Goal: Task Accomplishment & Management: Complete application form

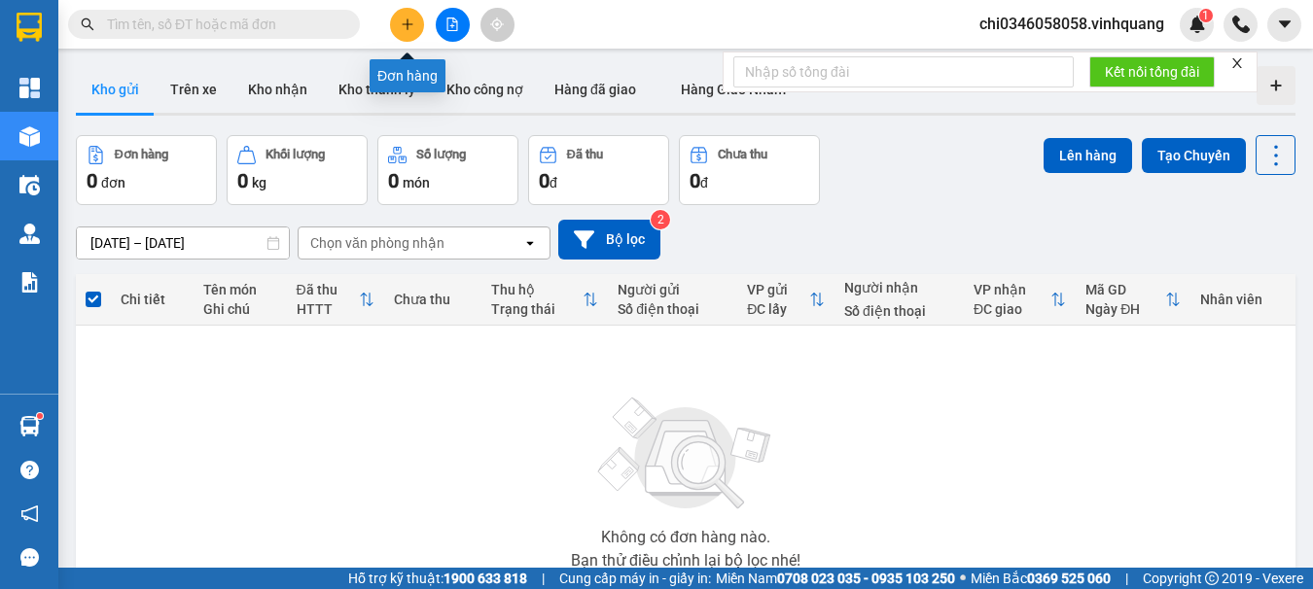
click at [418, 24] on button at bounding box center [407, 25] width 34 height 34
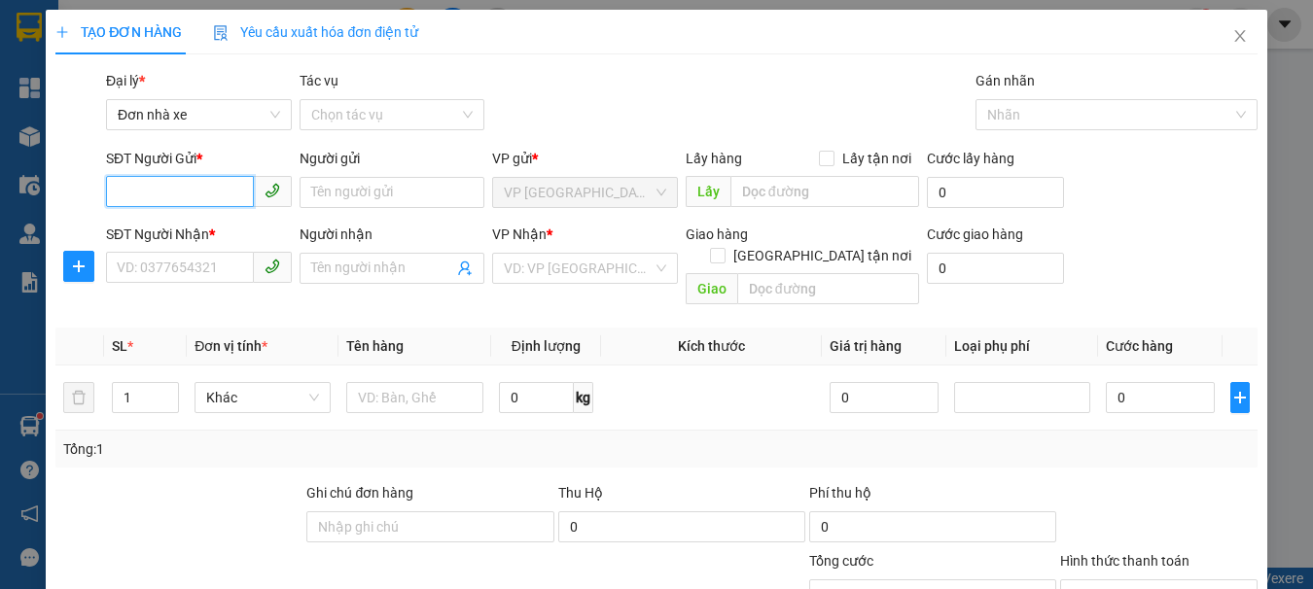
click at [126, 194] on input "SĐT Người Gửi *" at bounding box center [180, 191] width 148 height 31
click at [168, 230] on div "0918200074 - [PERSON_NAME]" at bounding box center [213, 231] width 192 height 21
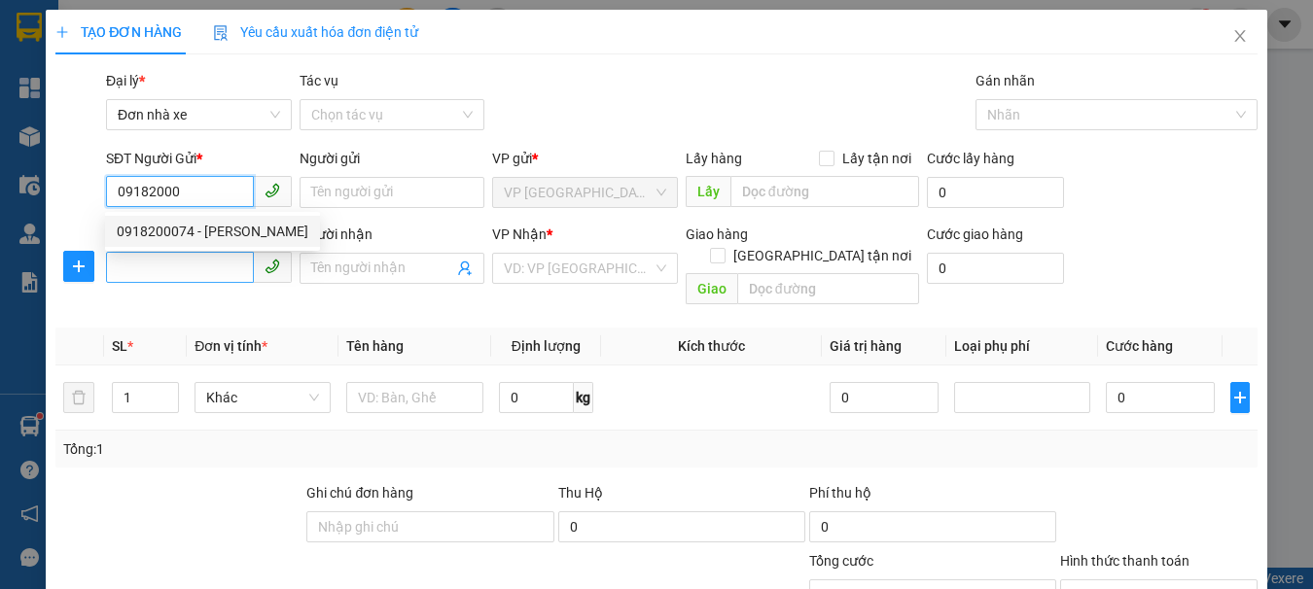
type input "0918200074"
type input "cô phương"
type input "0979130396"
type input "lệ"
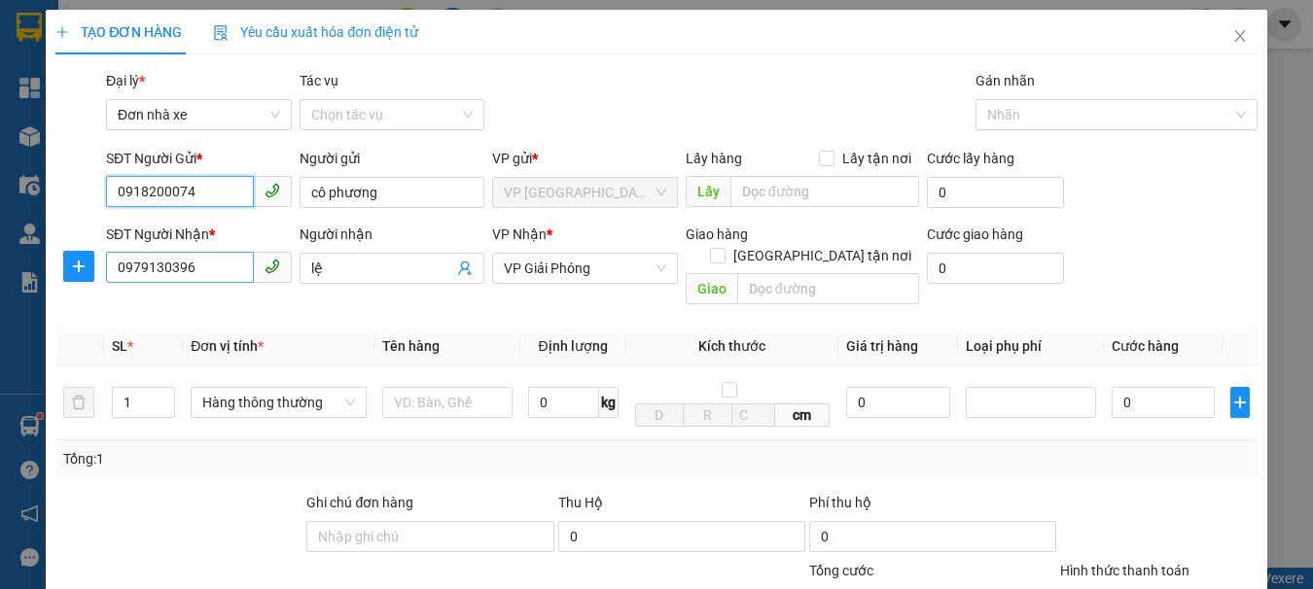
type input "0918200074"
drag, startPoint x: 212, startPoint y: 269, endPoint x: -2, endPoint y: 272, distance: 214.0
click at [0, 272] on html "Kết quả tìm kiếm ( 14 ) Bộ lọc Mã ĐH Trạng thái Món hàng Thu hộ Tổng cước Chưa …" at bounding box center [656, 294] width 1313 height 589
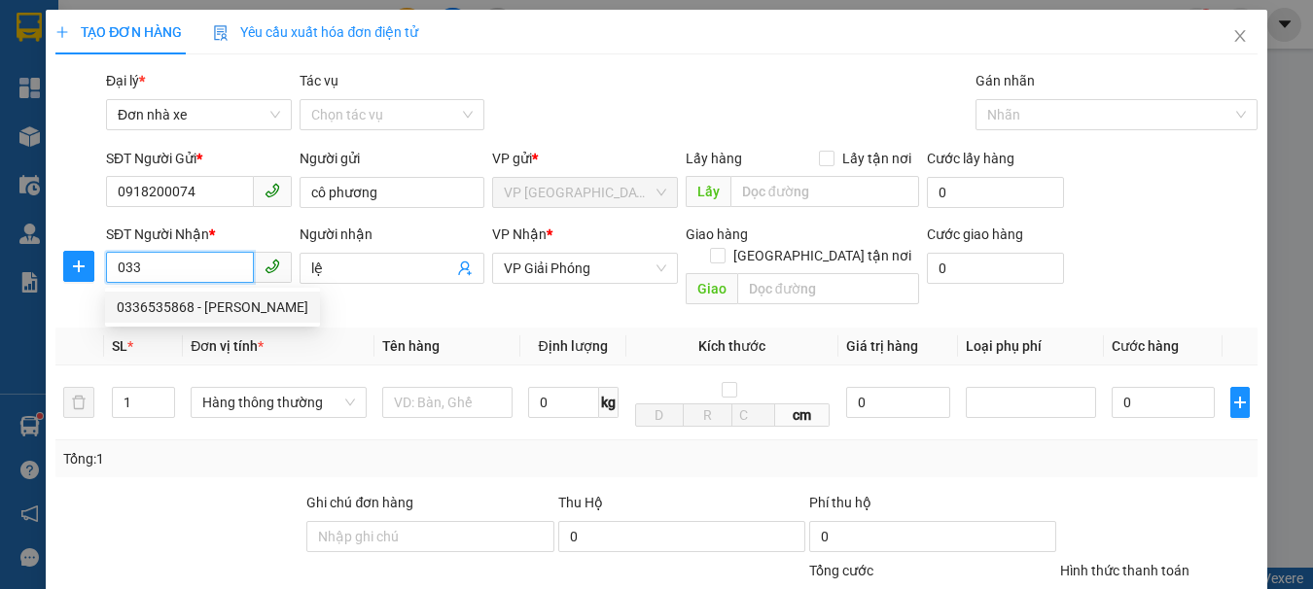
click at [177, 264] on input "033" at bounding box center [180, 267] width 148 height 31
click at [179, 301] on div "0333423459 - trang" at bounding box center [196, 307] width 159 height 21
type input "0333423459"
type input "trang"
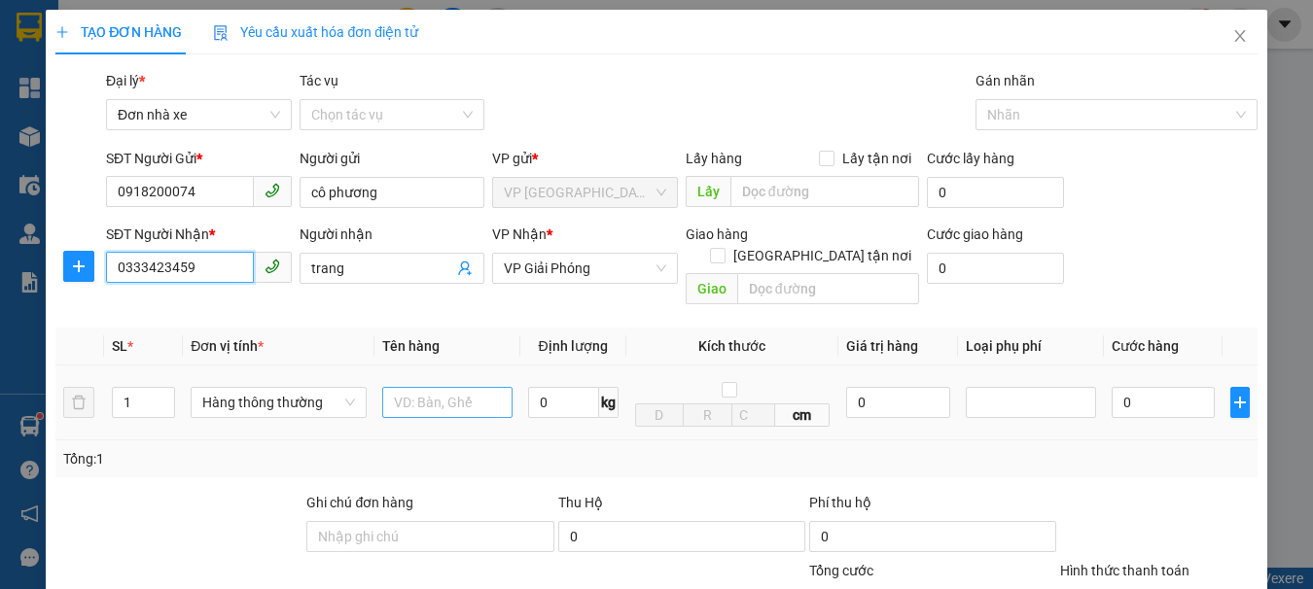
type input "0333423459"
click at [418, 388] on input "text" at bounding box center [447, 402] width 130 height 31
type input "3 bọc đá"
click at [161, 396] on icon "up" at bounding box center [164, 398] width 6 height 4
type input "3"
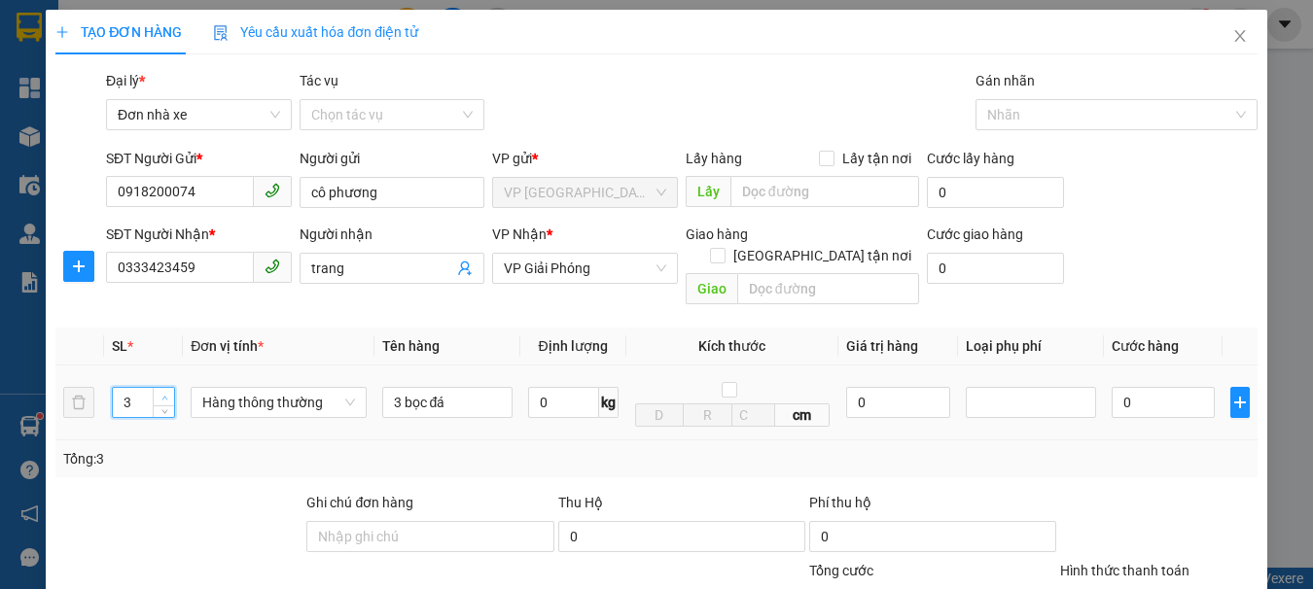
click at [161, 396] on icon "up" at bounding box center [164, 398] width 6 height 4
click at [543, 387] on input "0" at bounding box center [563, 402] width 71 height 31
type input "43"
click at [1073, 454] on div "Tổng: 3" at bounding box center [656, 459] width 1202 height 37
type input "240.000"
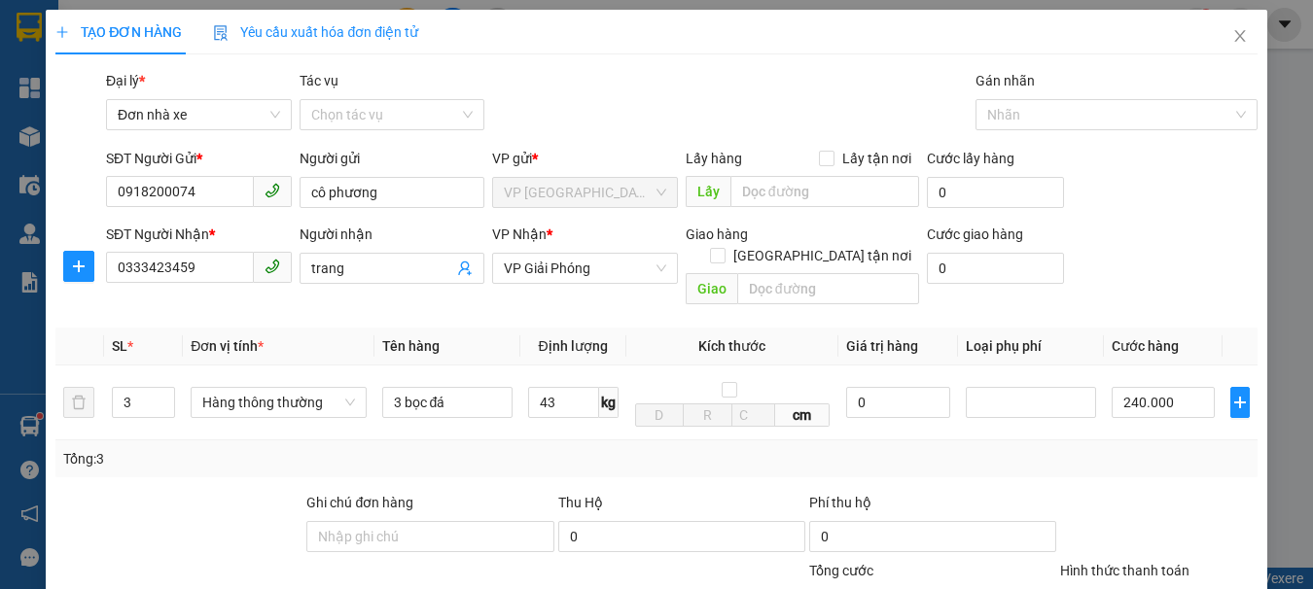
type input "240.000"
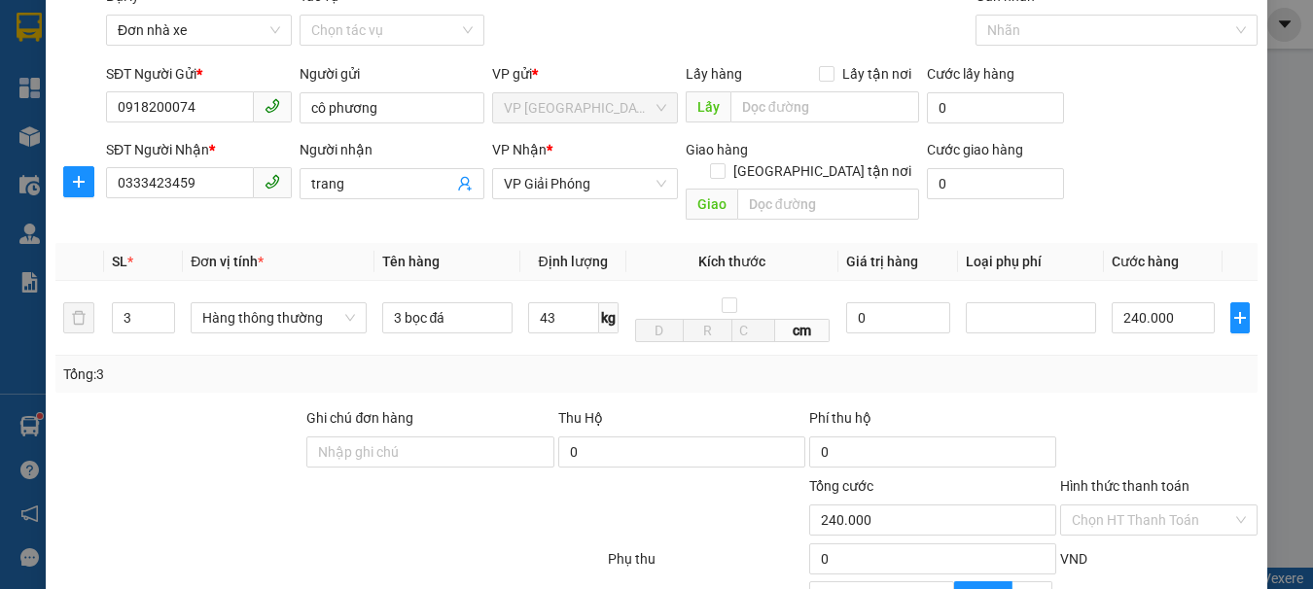
scroll to position [194, 0]
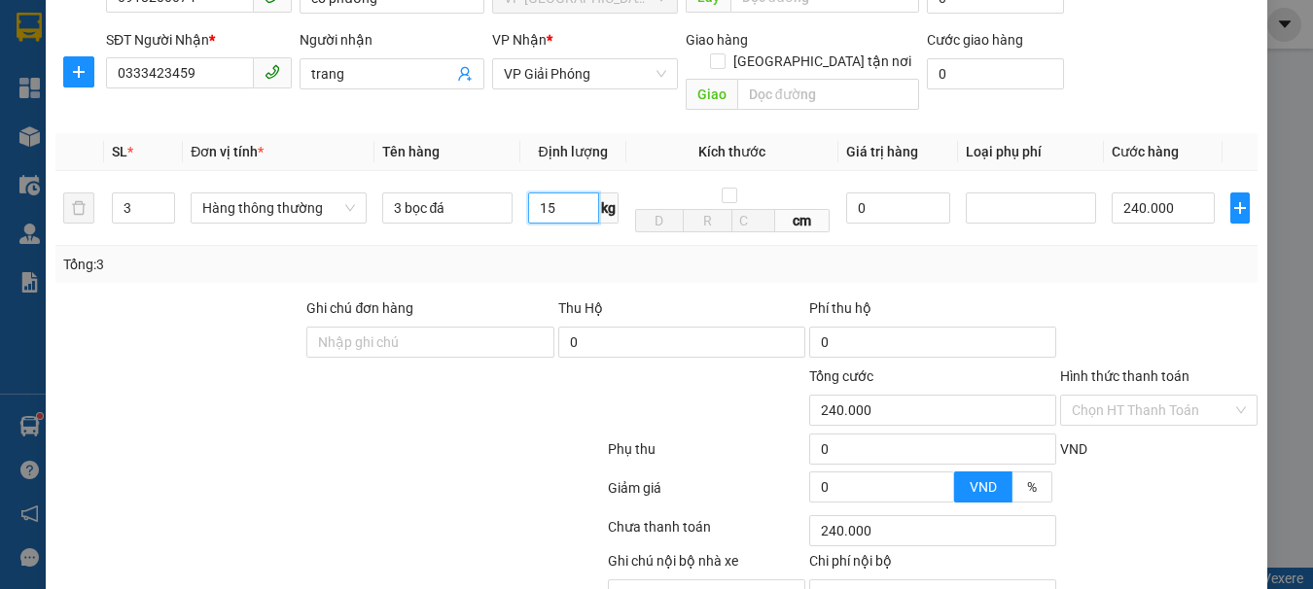
type input "15"
click at [1044, 254] on div "Tổng: 3" at bounding box center [656, 264] width 1186 height 21
type input "120.000"
click at [1170, 298] on div at bounding box center [1158, 332] width 201 height 68
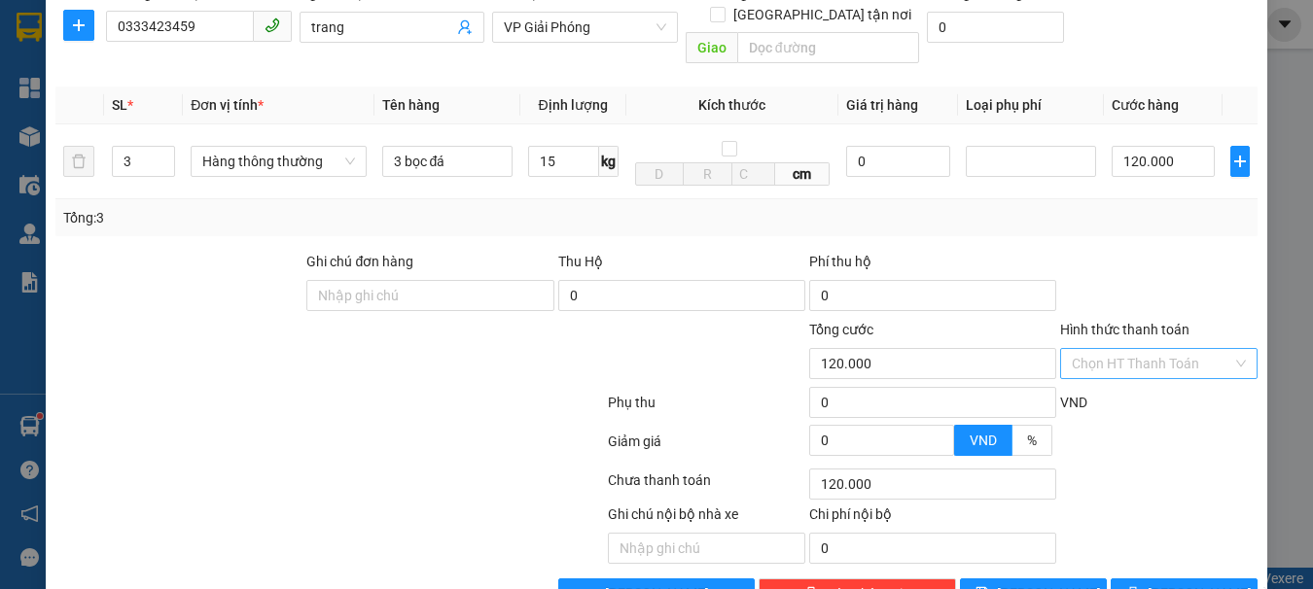
scroll to position [279, 0]
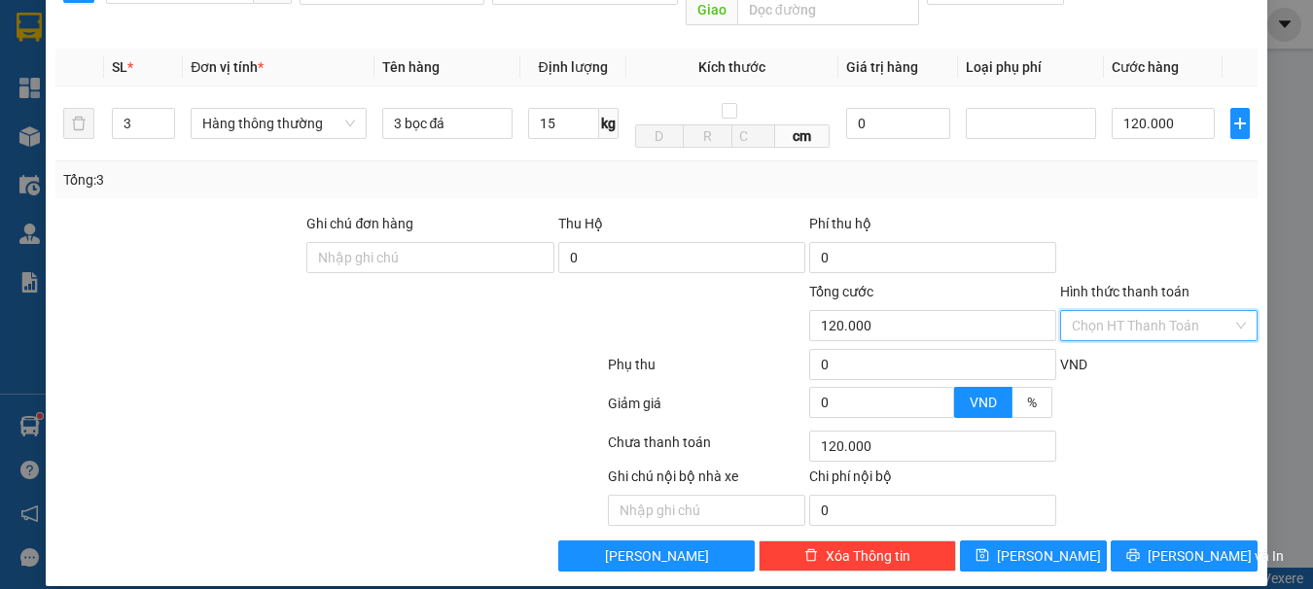
click at [1103, 311] on input "Hình thức thanh toán" at bounding box center [1152, 325] width 160 height 29
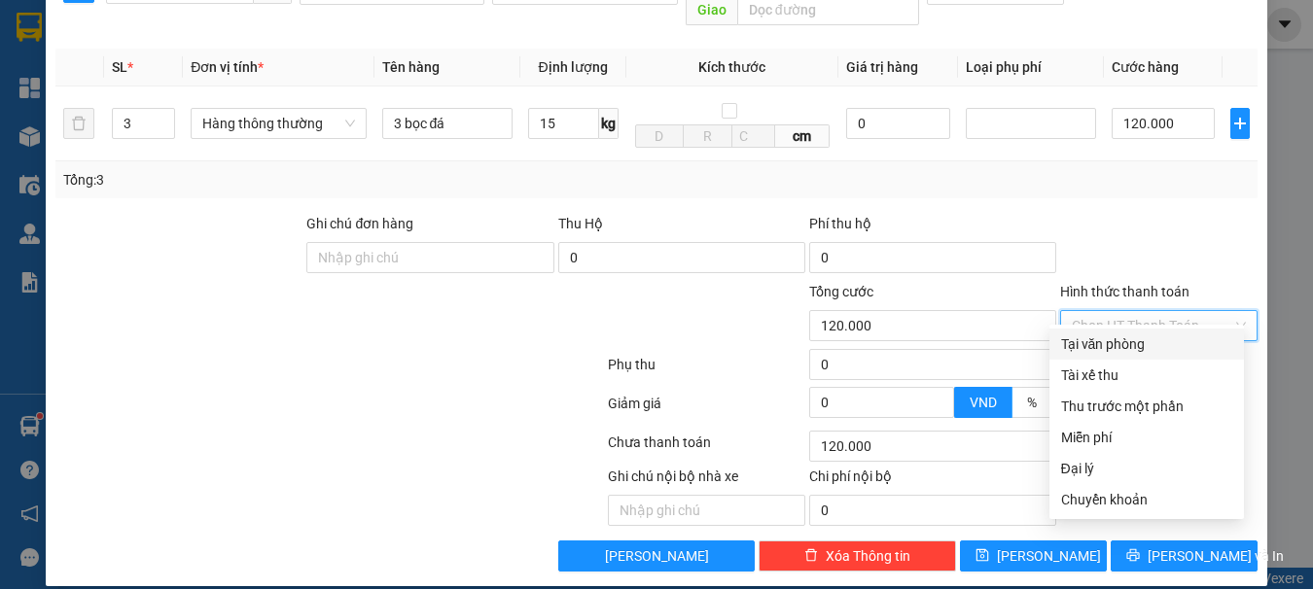
click at [1113, 345] on div "Tại văn phòng" at bounding box center [1146, 344] width 171 height 21
type input "0"
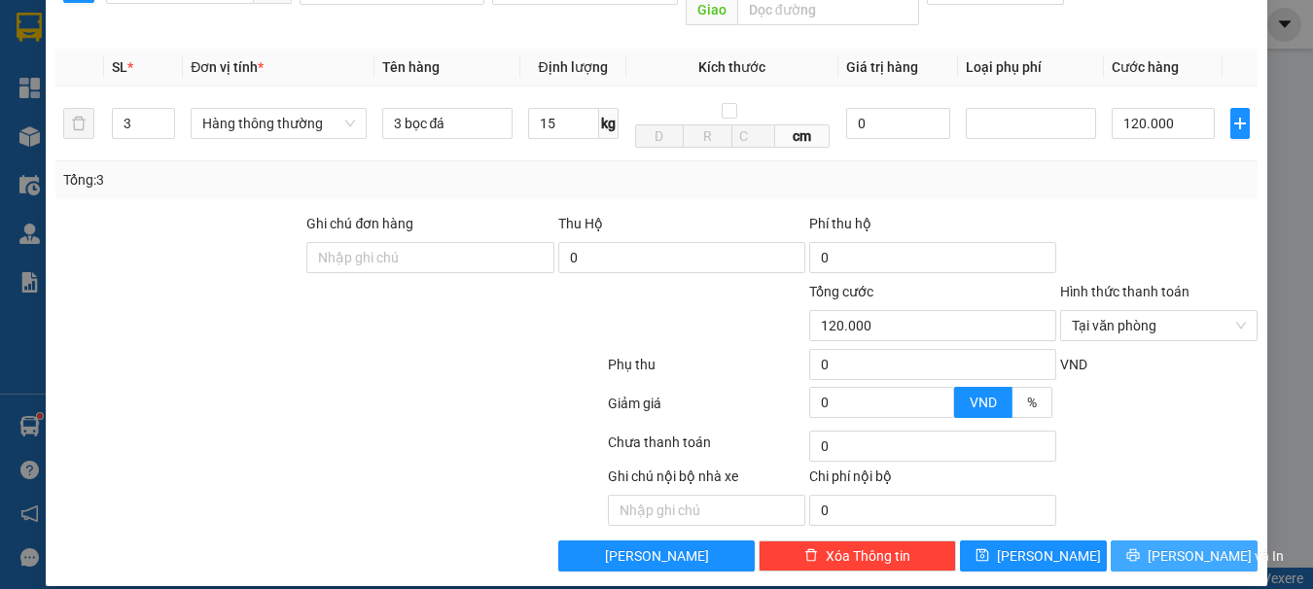
click at [1173, 546] on span "[PERSON_NAME] và In" at bounding box center [1216, 556] width 136 height 21
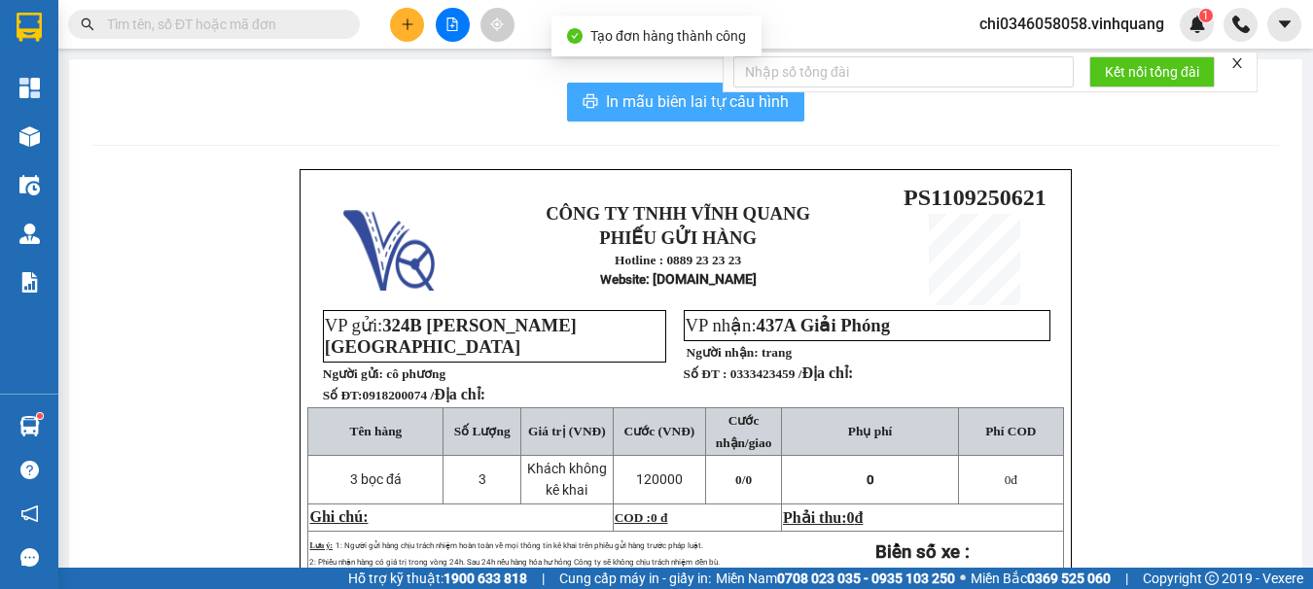
click at [635, 93] on span "In mẫu biên lai tự cấu hình" at bounding box center [697, 101] width 183 height 24
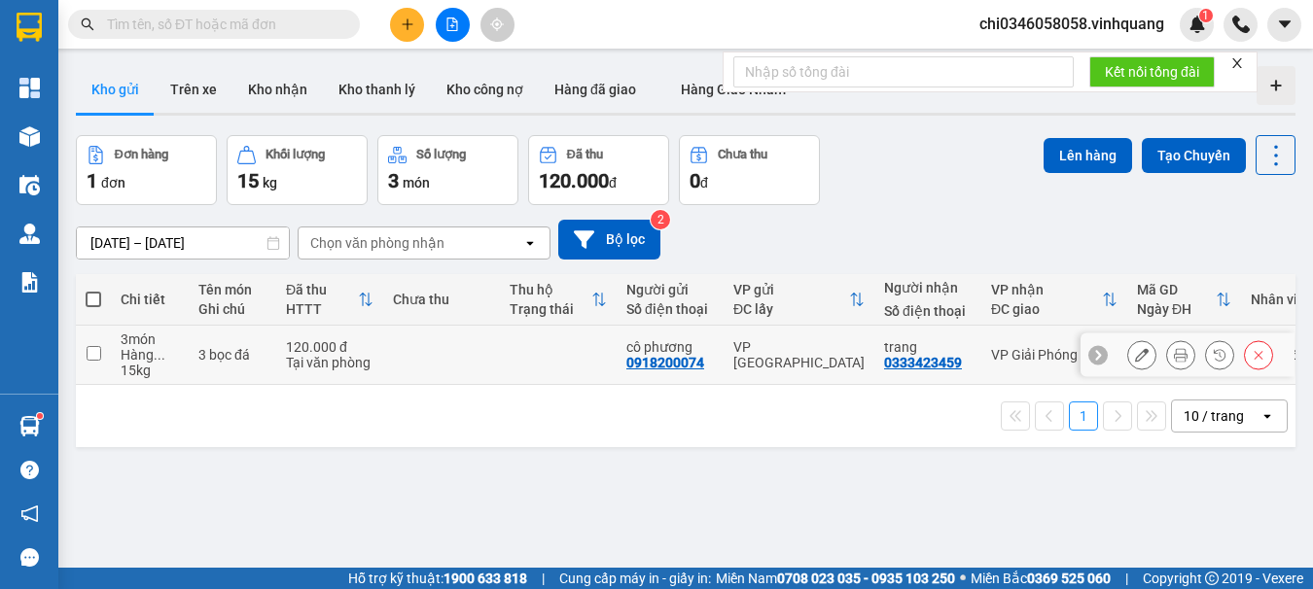
click at [90, 351] on input "checkbox" at bounding box center [94, 353] width 15 height 15
checkbox input "true"
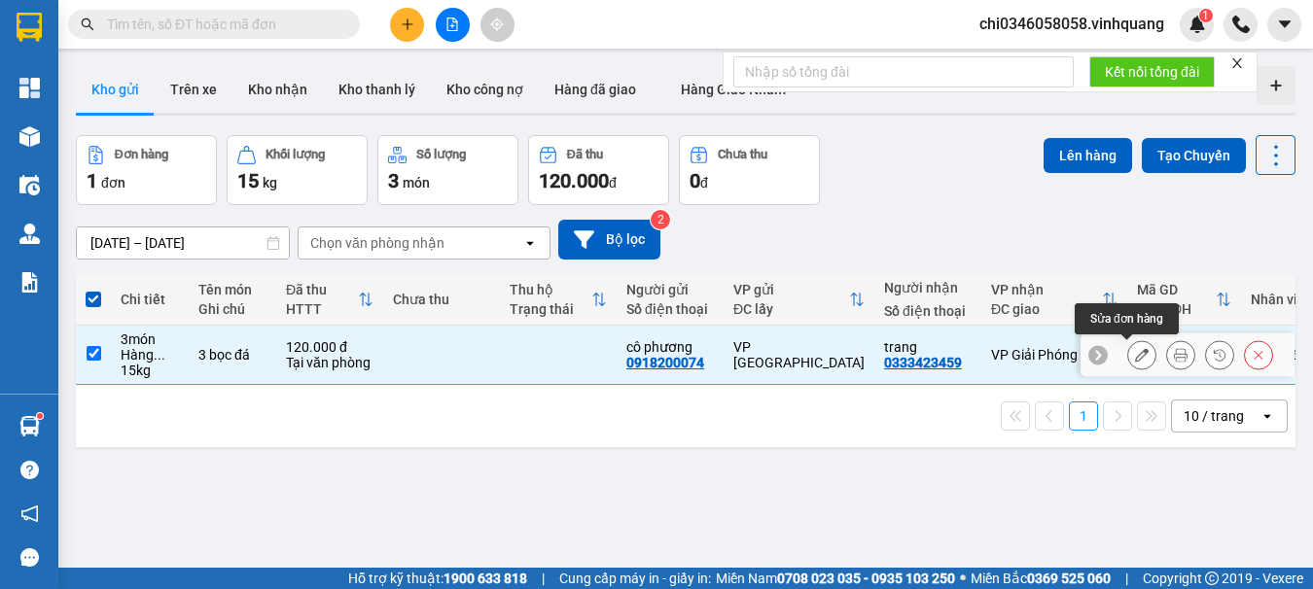
click at [1135, 354] on icon at bounding box center [1142, 355] width 14 height 14
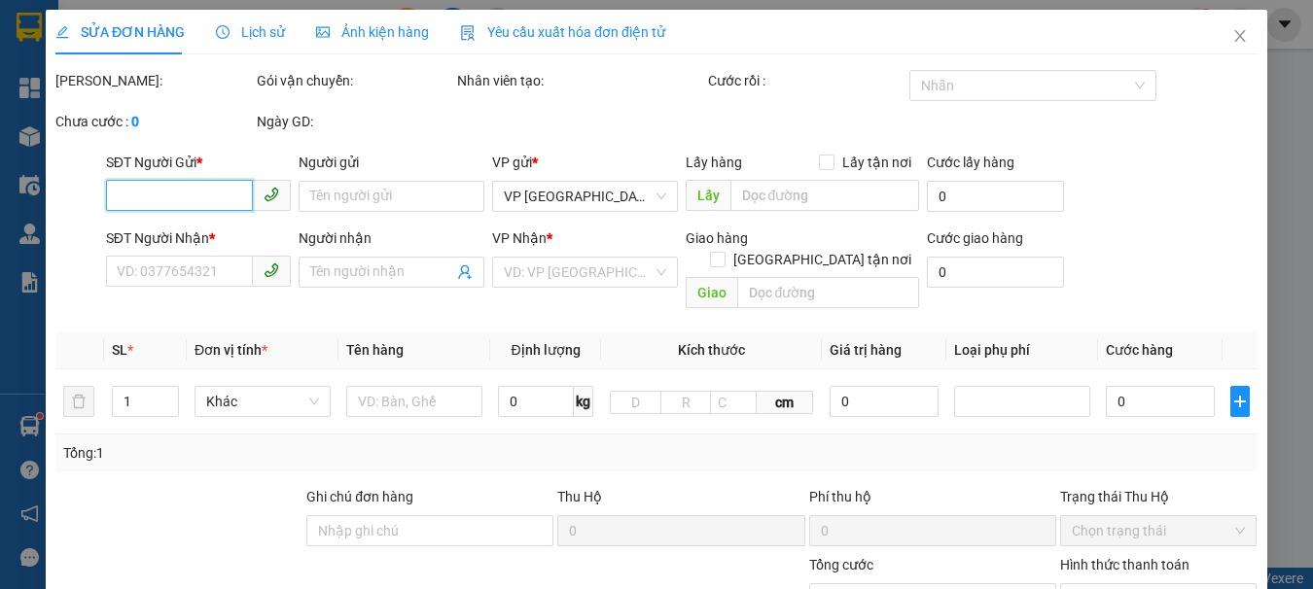
type input "0918200074"
type input "cô phương"
type input "0333423459"
type input "trang"
type input "120.000"
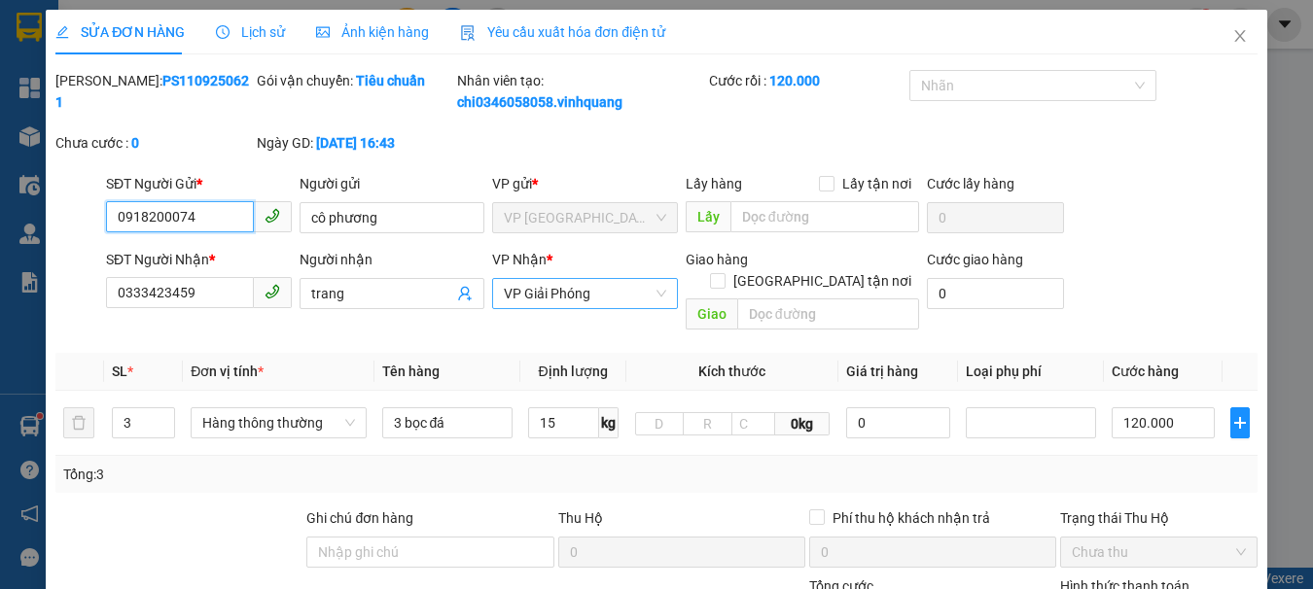
click at [618, 308] on span "VP Giải Phóng" at bounding box center [585, 293] width 162 height 29
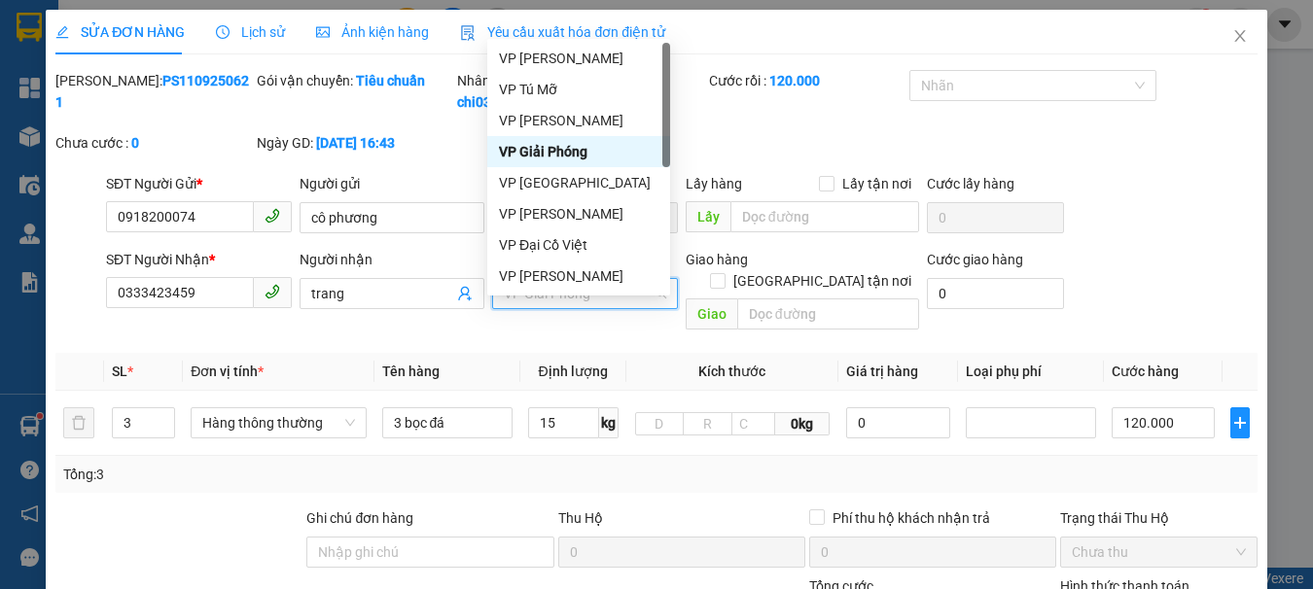
scroll to position [97, 0]
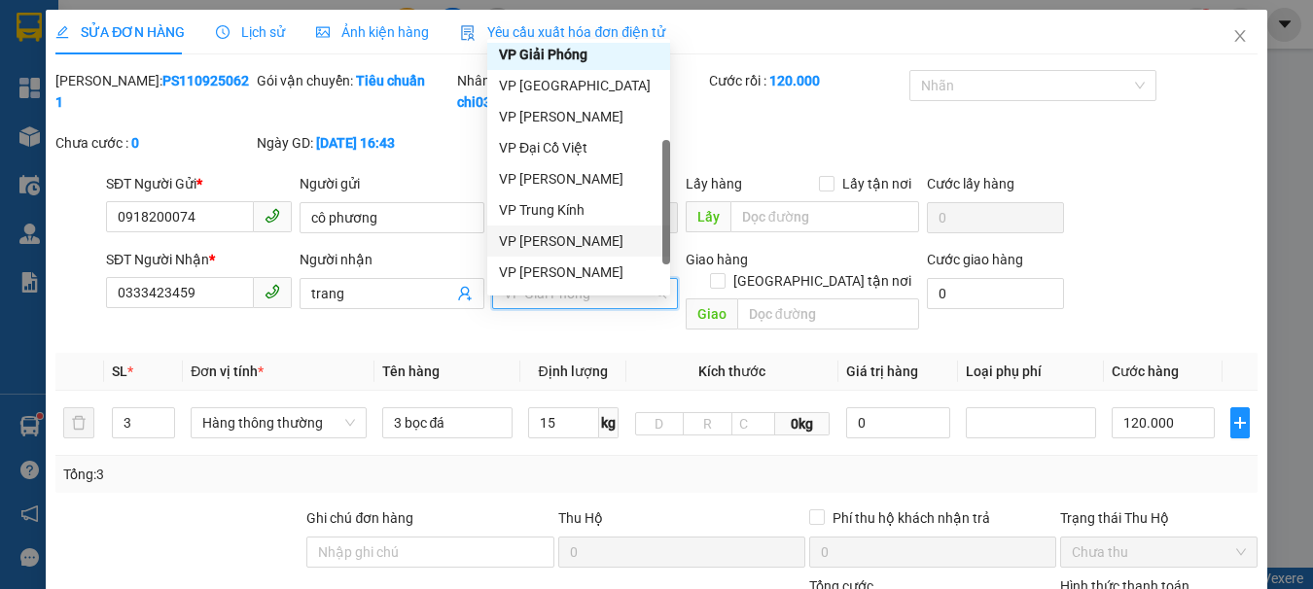
click at [609, 246] on div "VP [PERSON_NAME]" at bounding box center [578, 240] width 159 height 21
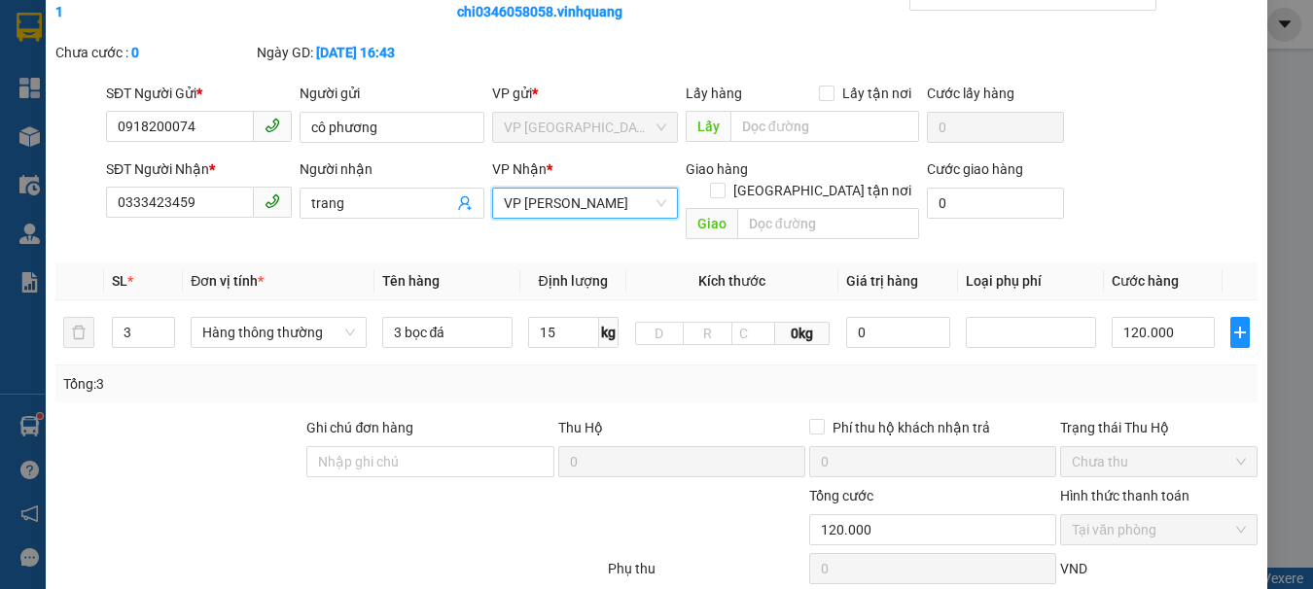
scroll to position [292, 0]
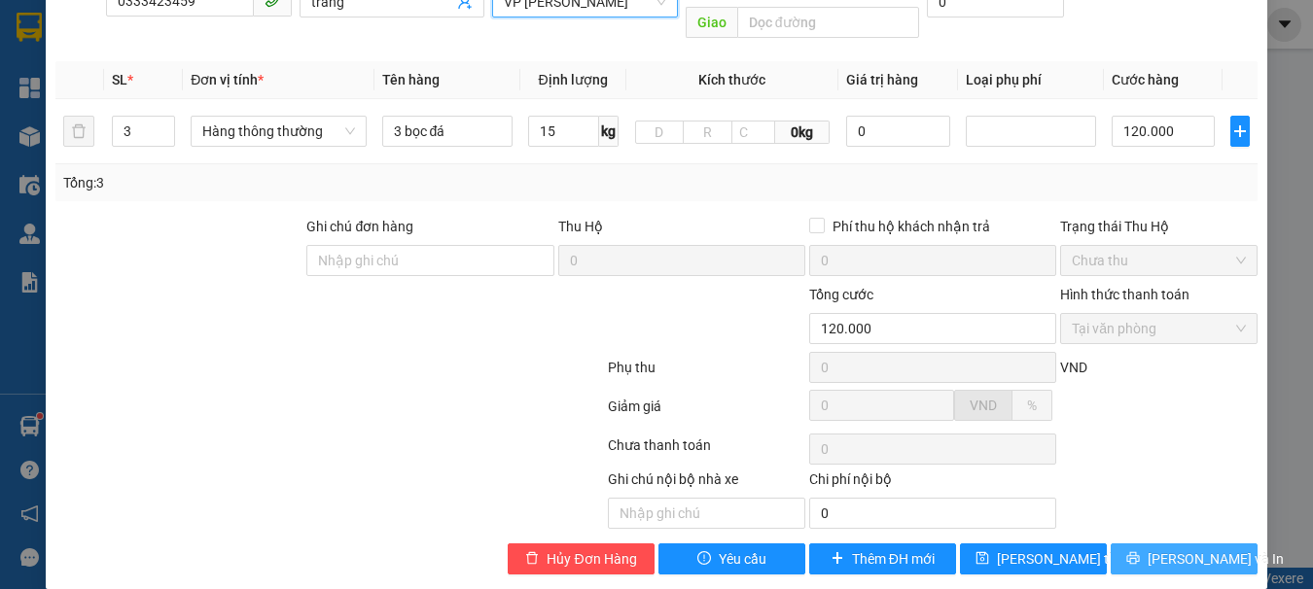
click at [1176, 552] on span "[PERSON_NAME] và In" at bounding box center [1216, 558] width 136 height 21
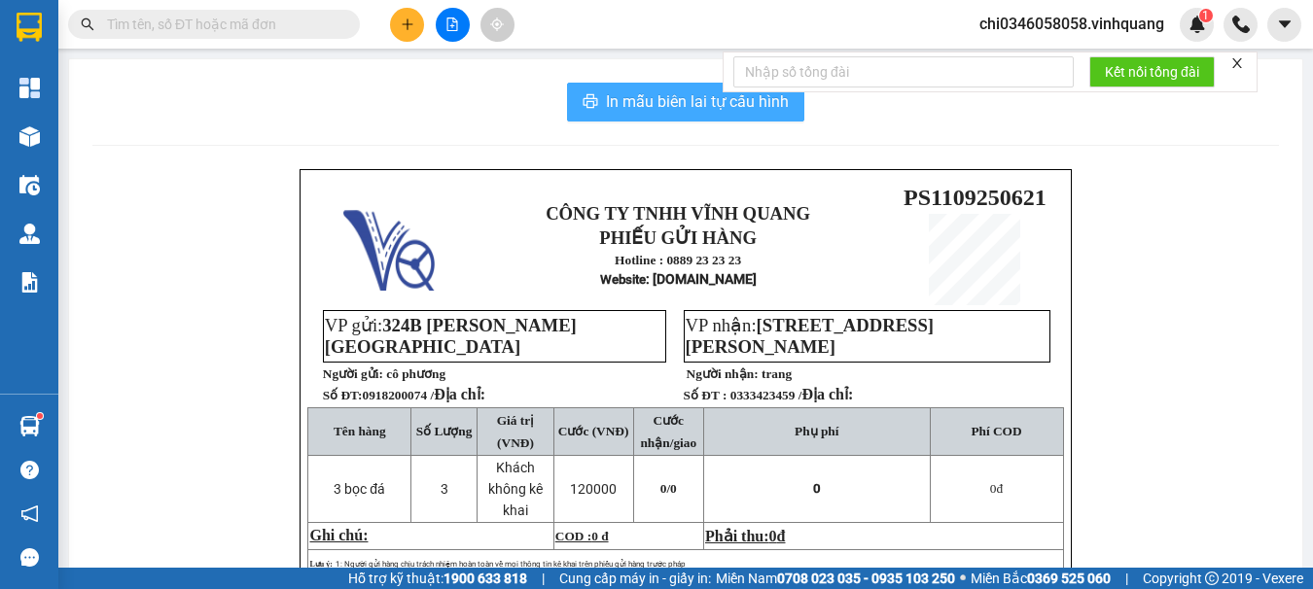
click at [653, 101] on span "In mẫu biên lai tự cấu hình" at bounding box center [697, 101] width 183 height 24
